Goal: Transaction & Acquisition: Purchase product/service

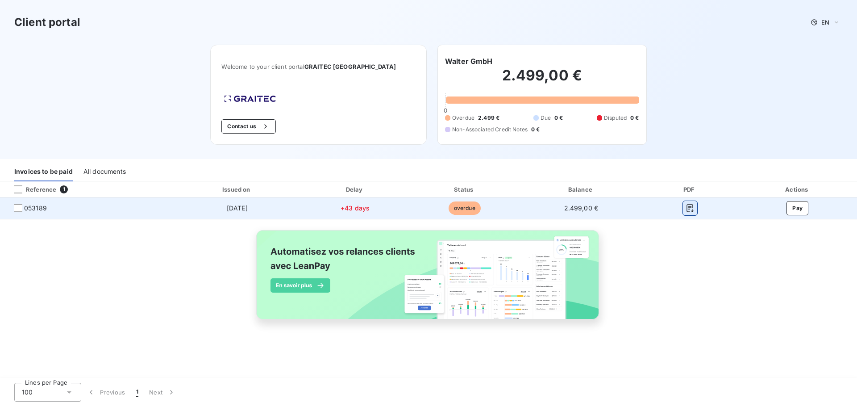
click at [689, 205] on icon "button" at bounding box center [690, 208] width 9 height 9
click at [797, 210] on button "Pay" at bounding box center [798, 208] width 22 height 14
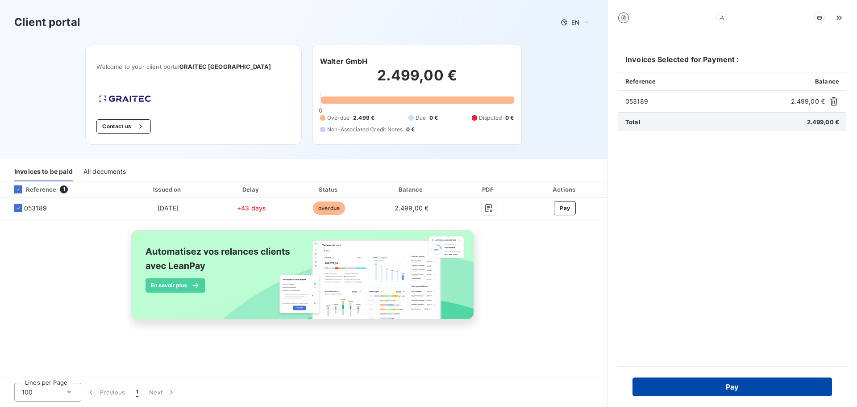
click at [698, 382] on button "Pay" at bounding box center [733, 386] width 200 height 19
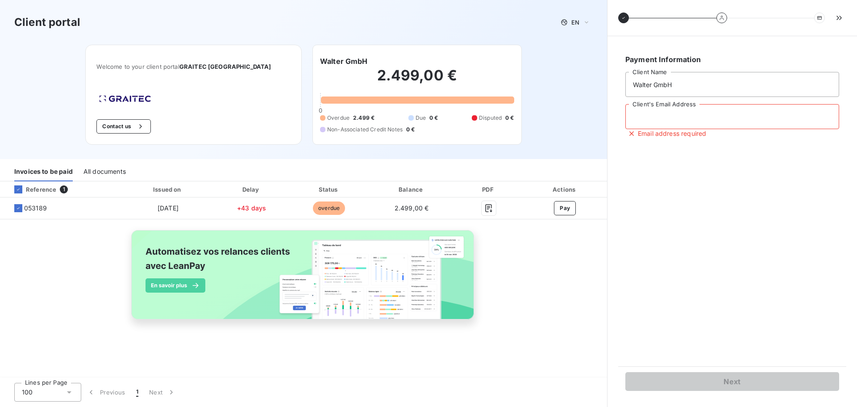
click at [688, 116] on input "Client's Email Address" at bounding box center [732, 116] width 214 height 25
type input "t"
type input "torsten.walter@walter-germany.com"
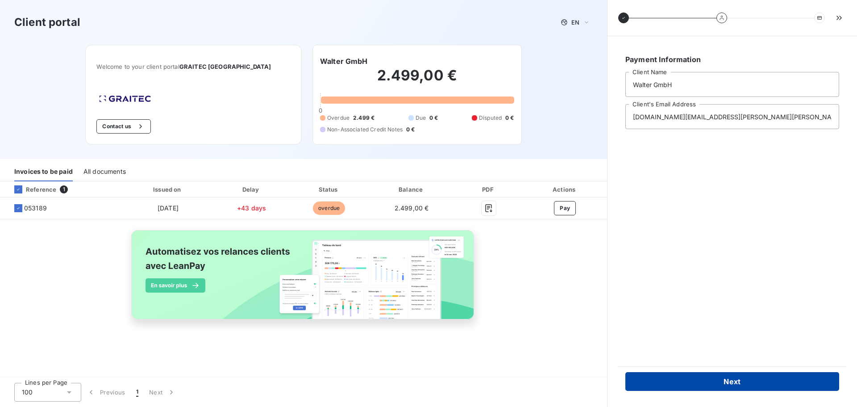
click at [735, 380] on button "Next" at bounding box center [732, 381] width 214 height 19
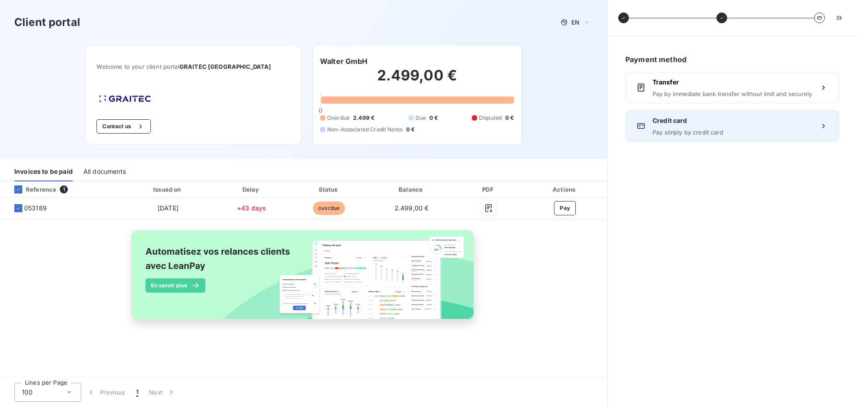
click at [710, 137] on div "Credit card Pay simply by credit card" at bounding box center [732, 125] width 214 height 31
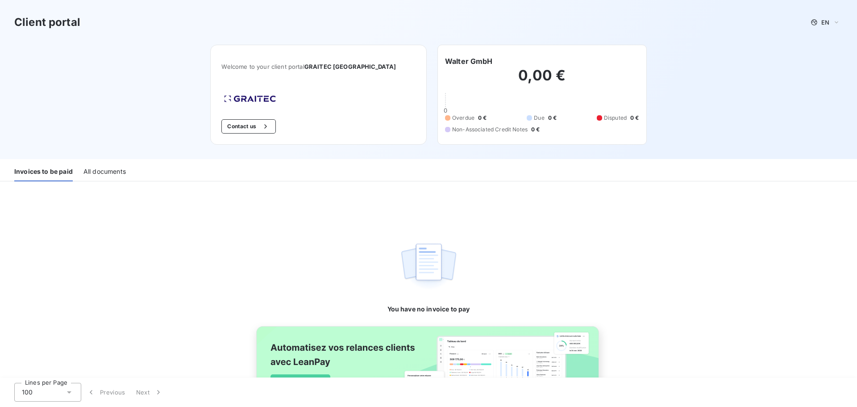
click at [108, 173] on div "All documents" at bounding box center [104, 171] width 42 height 19
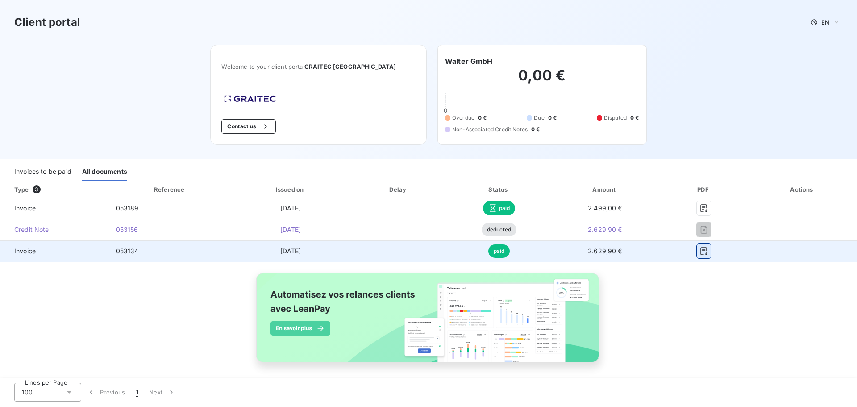
click at [702, 254] on icon "button" at bounding box center [703, 250] width 9 height 9
click at [700, 254] on icon "button" at bounding box center [703, 251] width 7 height 8
